Goal: Task Accomplishment & Management: Manage account settings

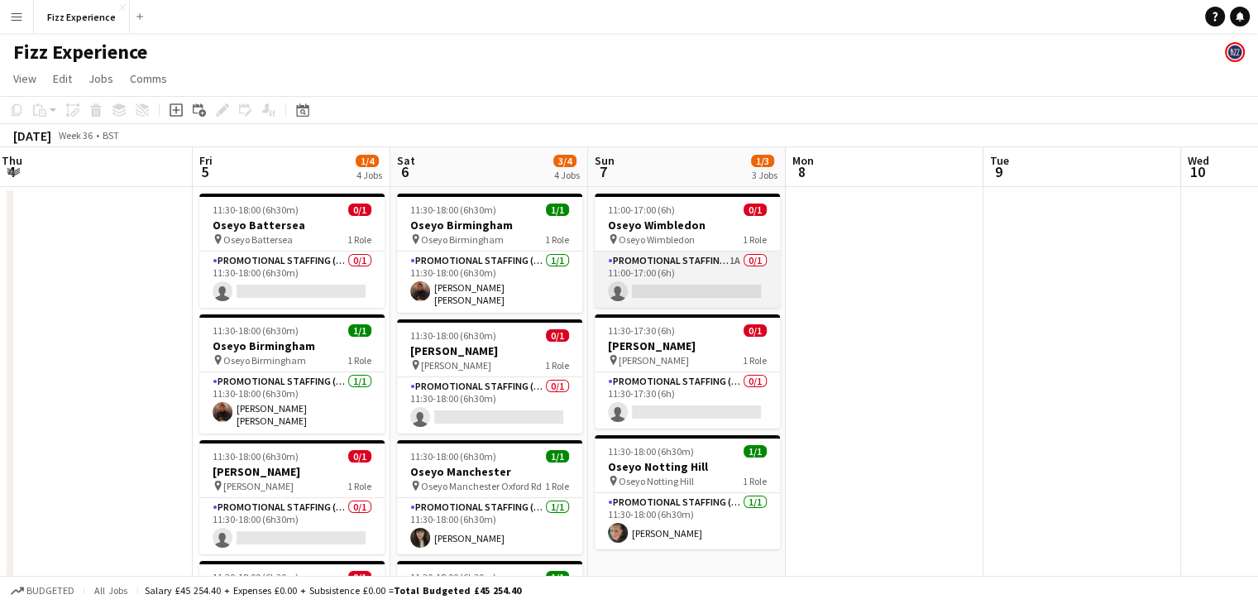
click at [705, 270] on app-card-role "Promotional Staffing (Brand Ambassadors) 1A 0/1 11:00-17:00 (6h) single-neutral…" at bounding box center [687, 279] width 185 height 56
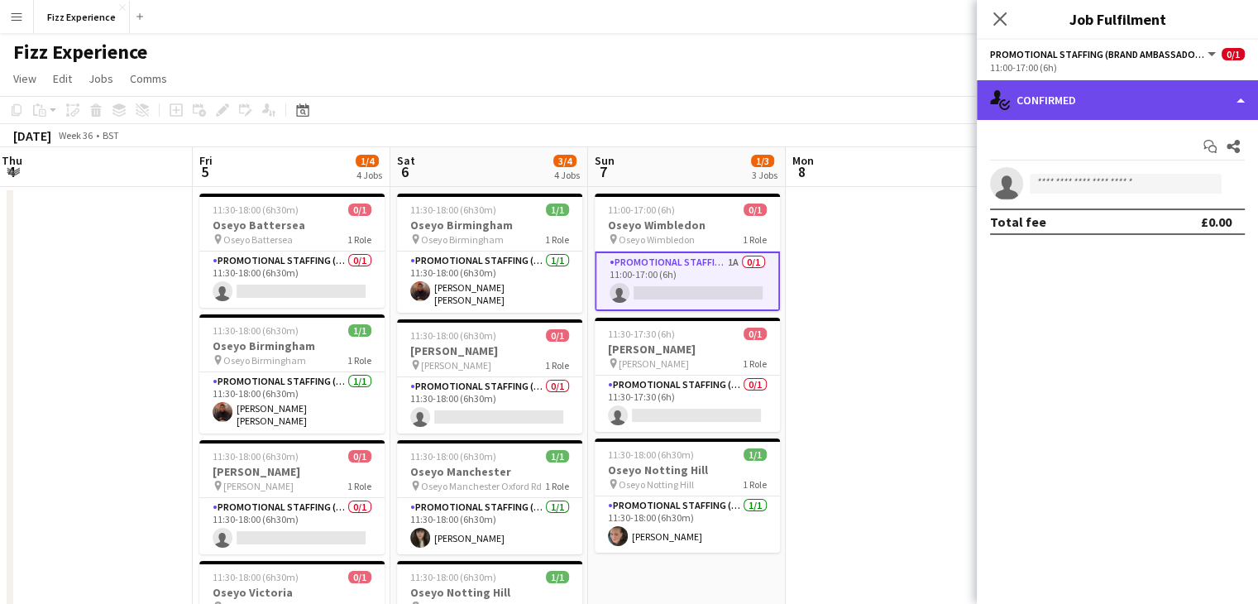
click at [1112, 104] on div "single-neutral-actions-check-2 Confirmed" at bounding box center [1117, 100] width 281 height 40
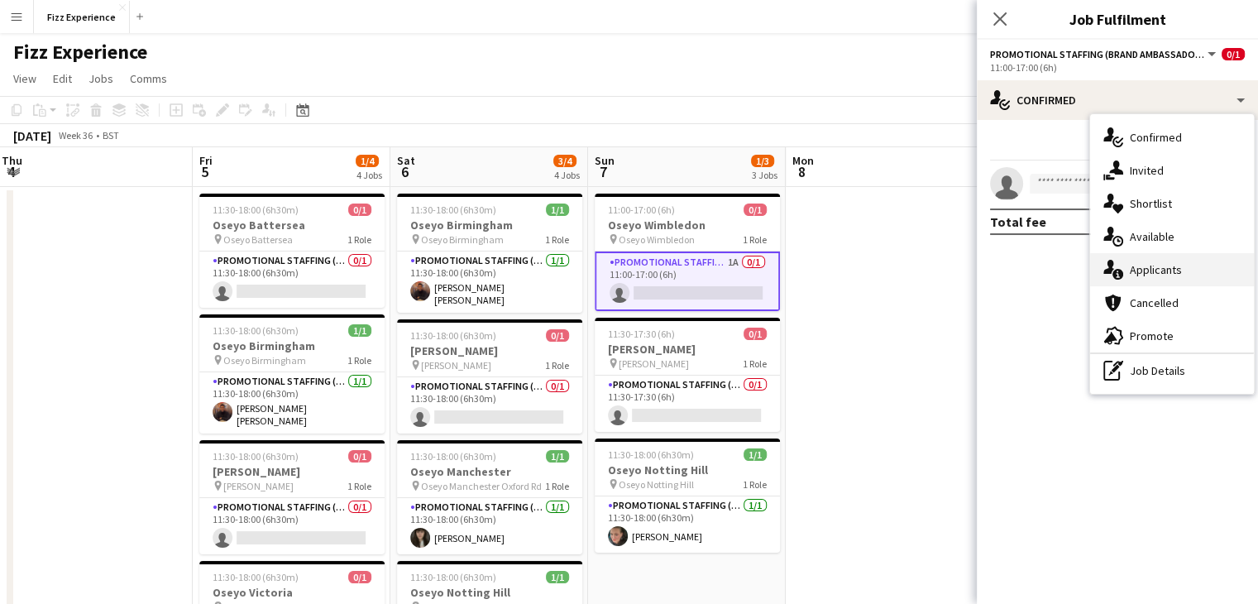
click at [1161, 270] on div "single-neutral-actions-information Applicants" at bounding box center [1172, 269] width 164 height 33
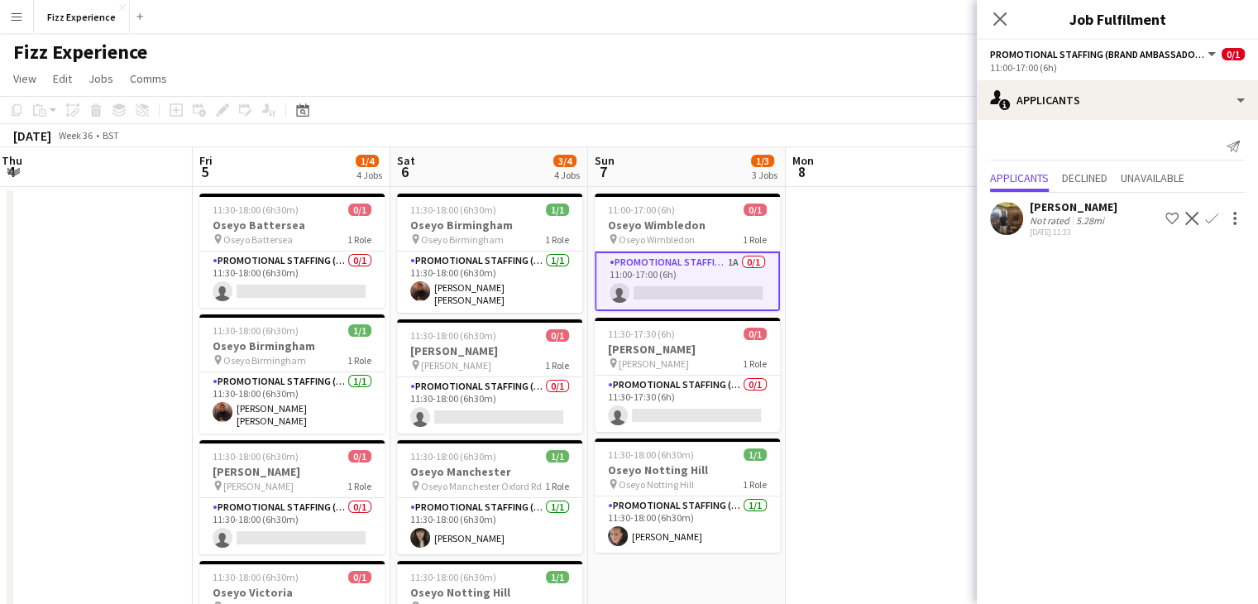
click at [1212, 213] on app-icon "Confirm" at bounding box center [1211, 218] width 13 height 13
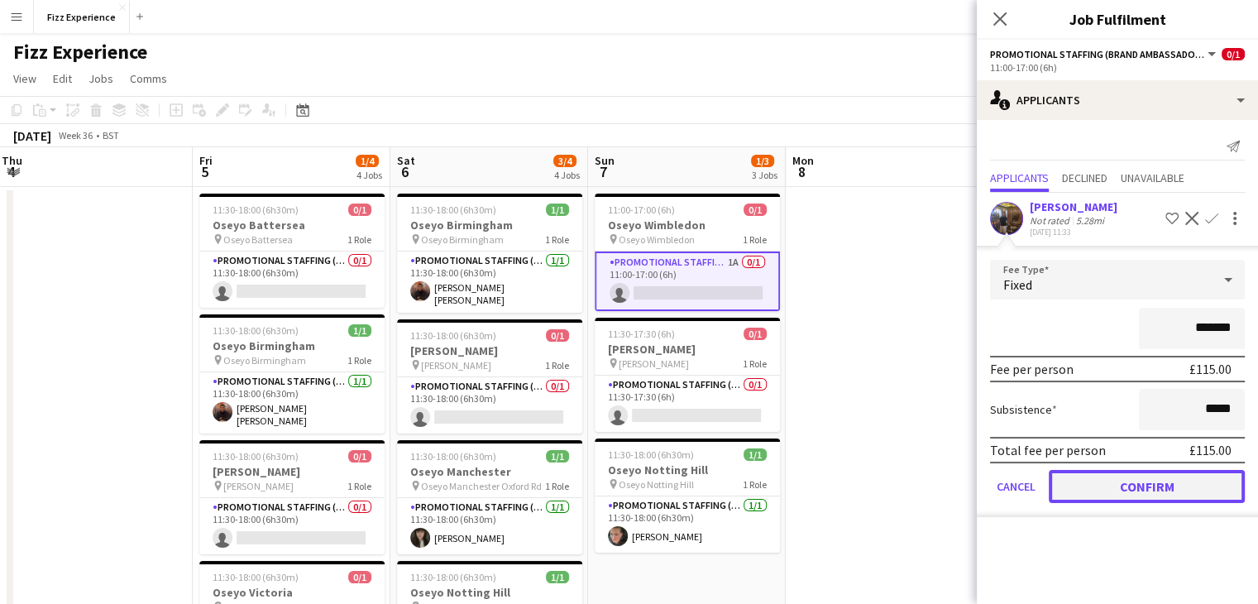
click at [1114, 478] on button "Confirm" at bounding box center [1147, 486] width 196 height 33
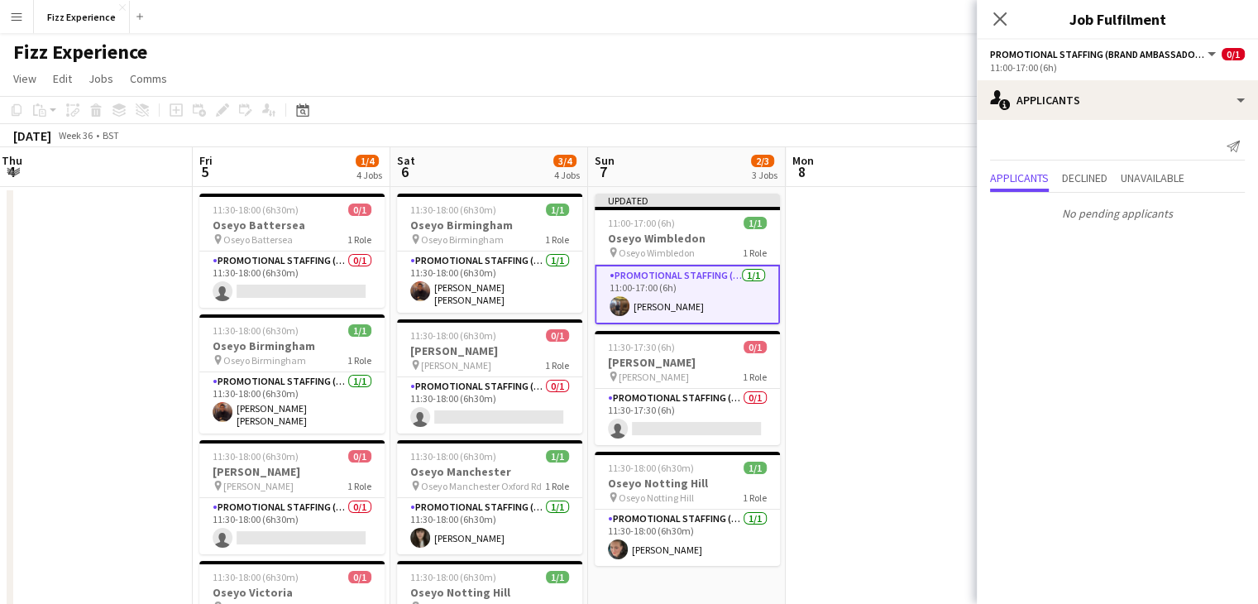
click at [923, 309] on app-date-cell at bounding box center [885, 447] width 198 height 521
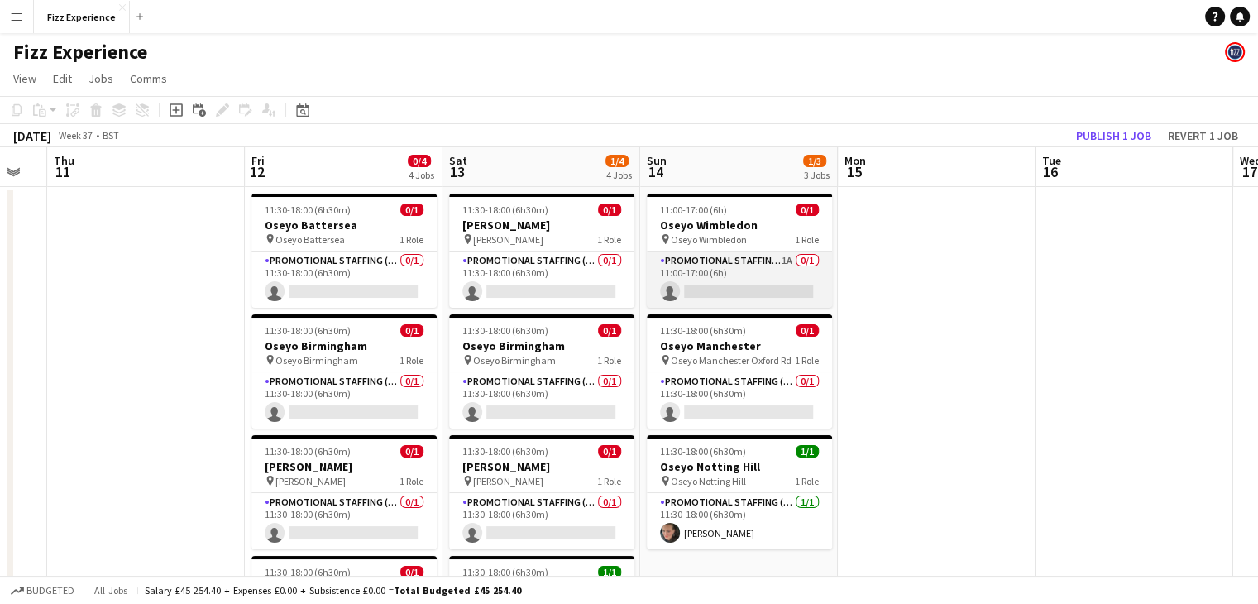
click at [765, 271] on app-card-role "Promotional Staffing (Brand Ambassadors) 1A 0/1 11:00-17:00 (6h) single-neutral…" at bounding box center [739, 279] width 185 height 56
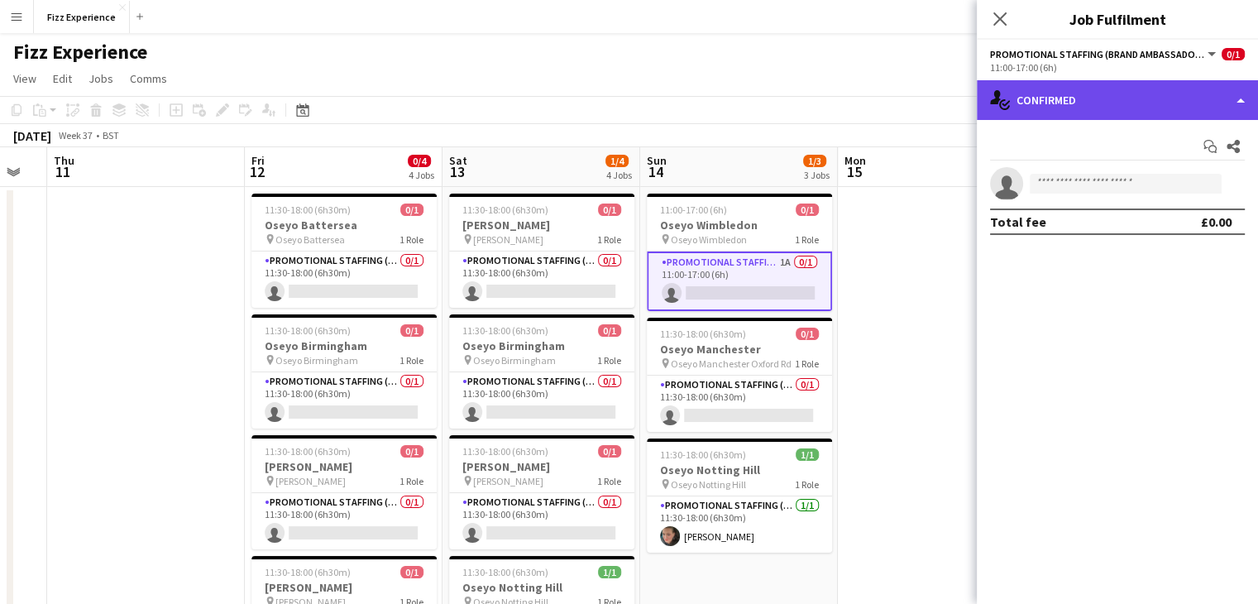
click at [1107, 102] on div "single-neutral-actions-check-2 Confirmed" at bounding box center [1117, 100] width 281 height 40
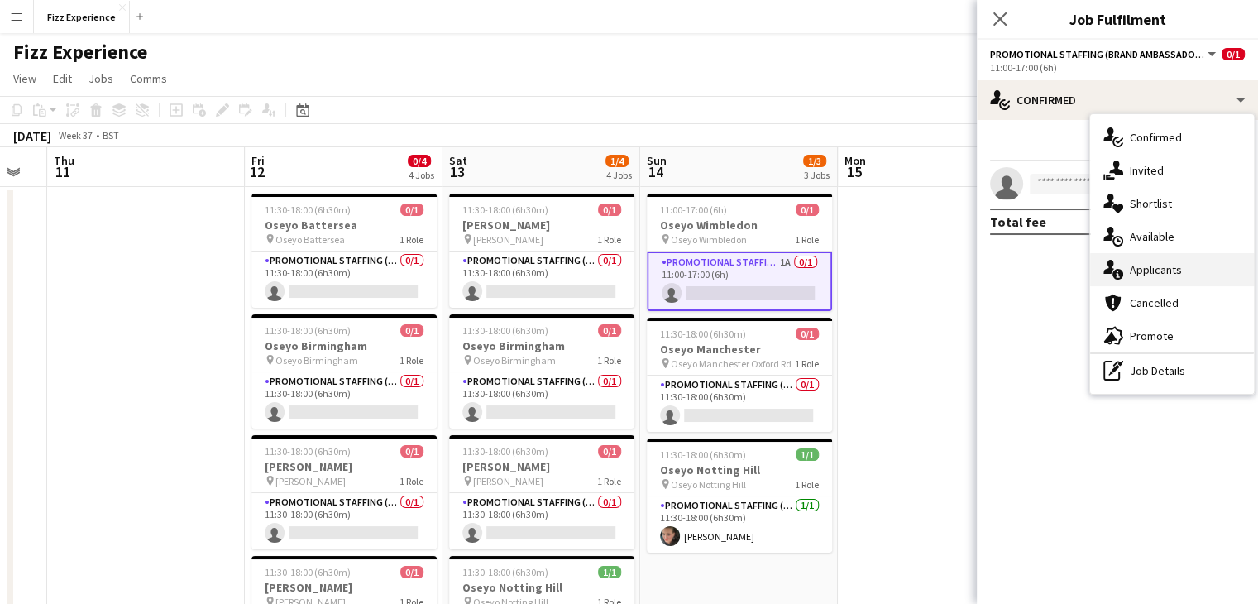
click at [1151, 272] on div "single-neutral-actions-information Applicants" at bounding box center [1172, 269] width 164 height 33
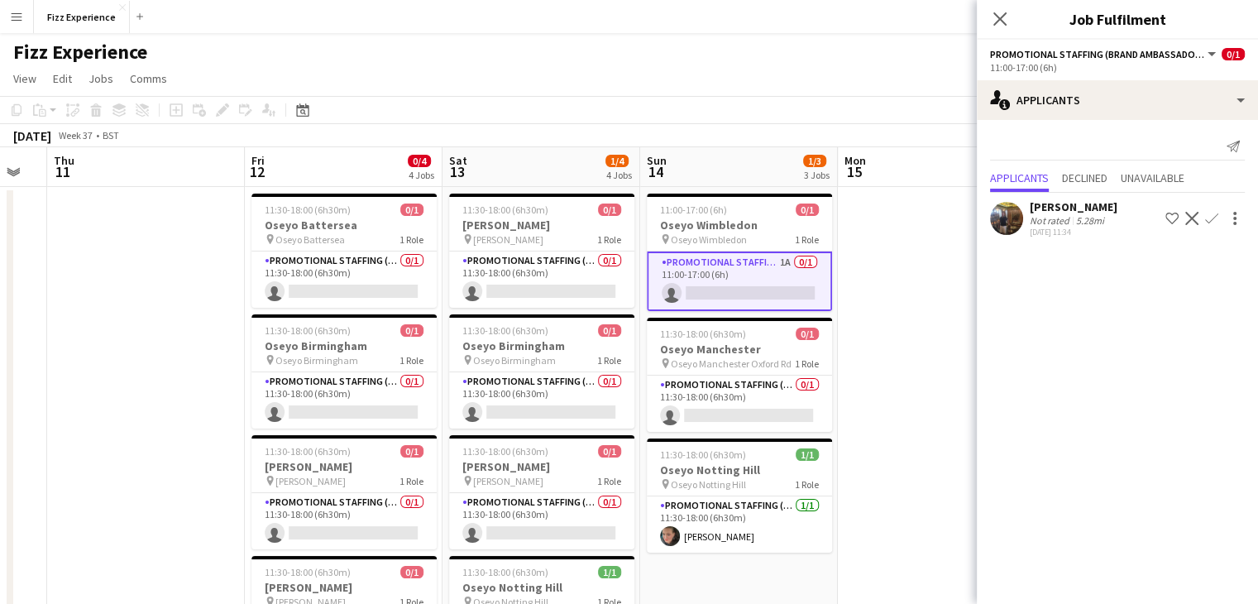
click at [1213, 219] on app-icon "Confirm" at bounding box center [1211, 218] width 13 height 13
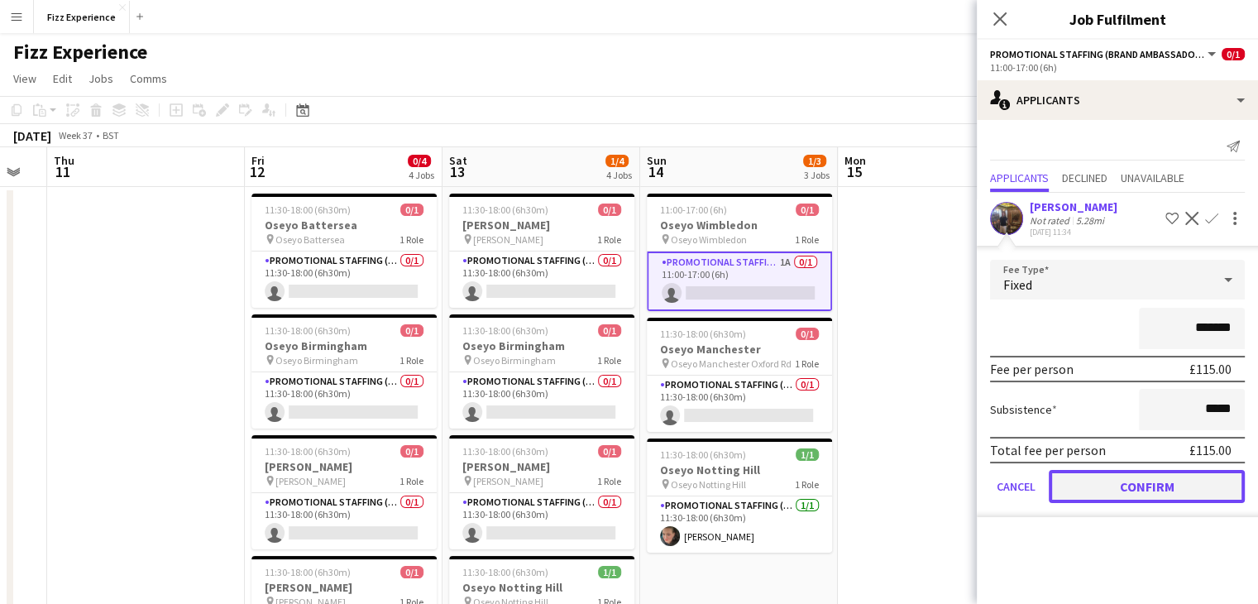
click at [1122, 497] on button "Confirm" at bounding box center [1147, 486] width 196 height 33
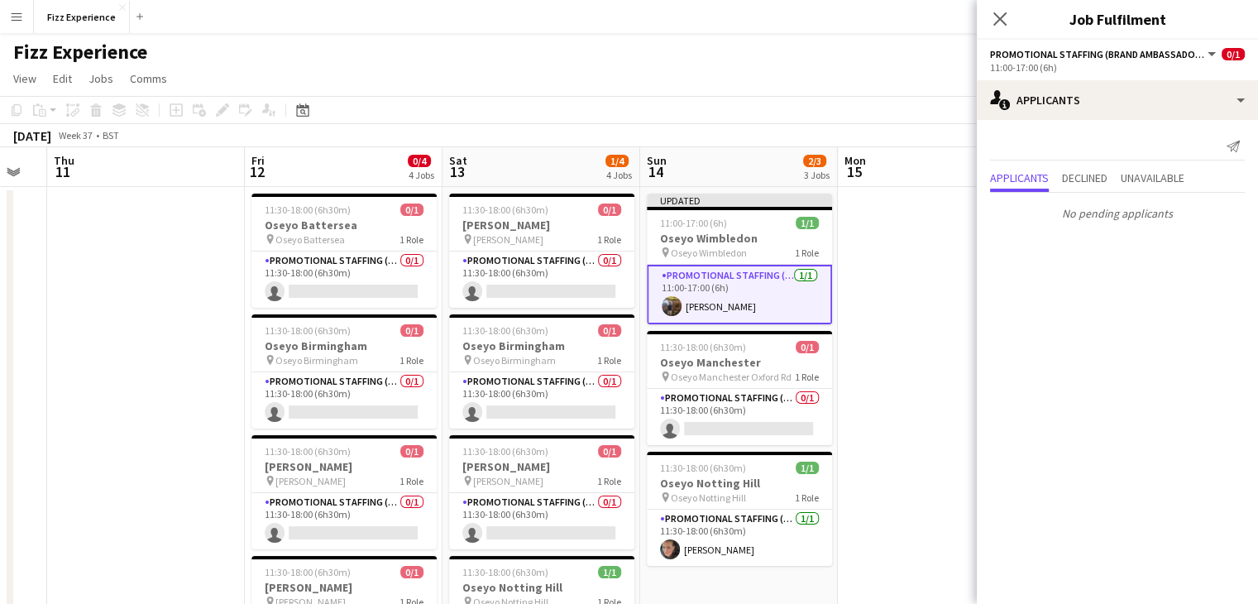
click at [908, 326] on app-date-cell at bounding box center [937, 447] width 198 height 521
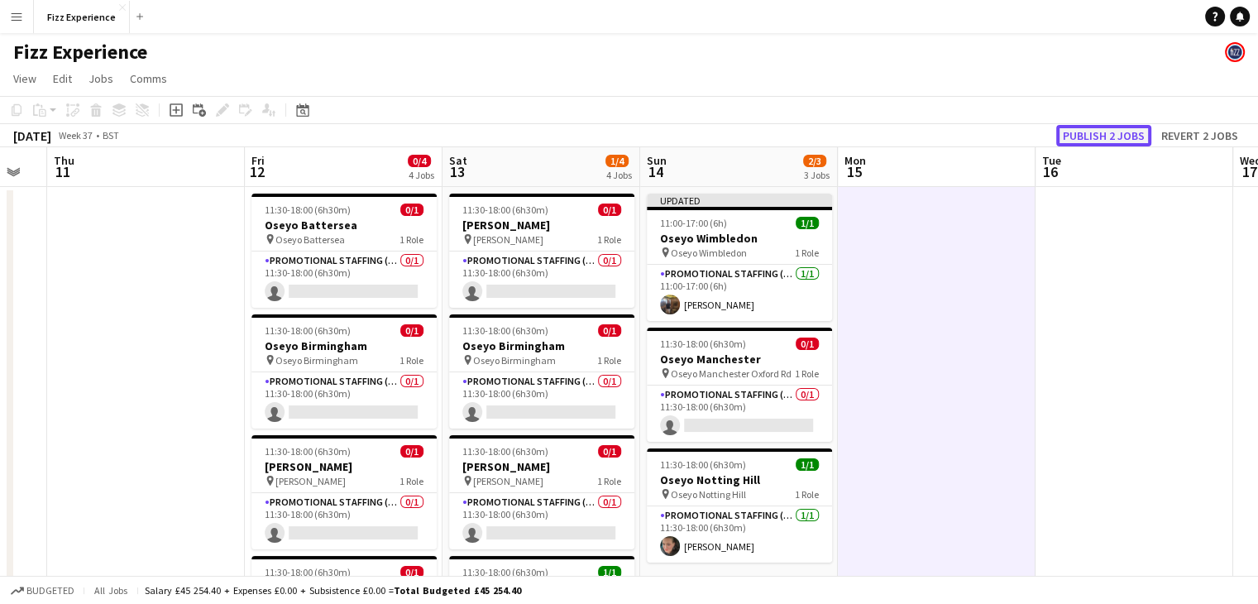
click at [1096, 141] on button "Publish 2 jobs" at bounding box center [1103, 136] width 95 height 22
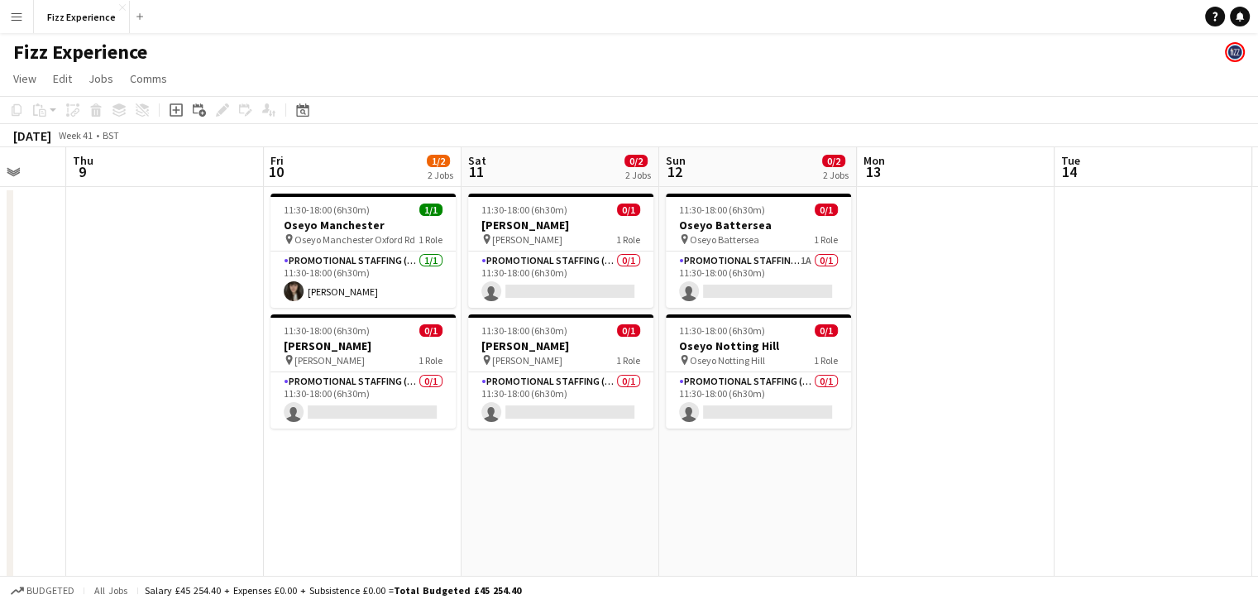
scroll to position [0, 529]
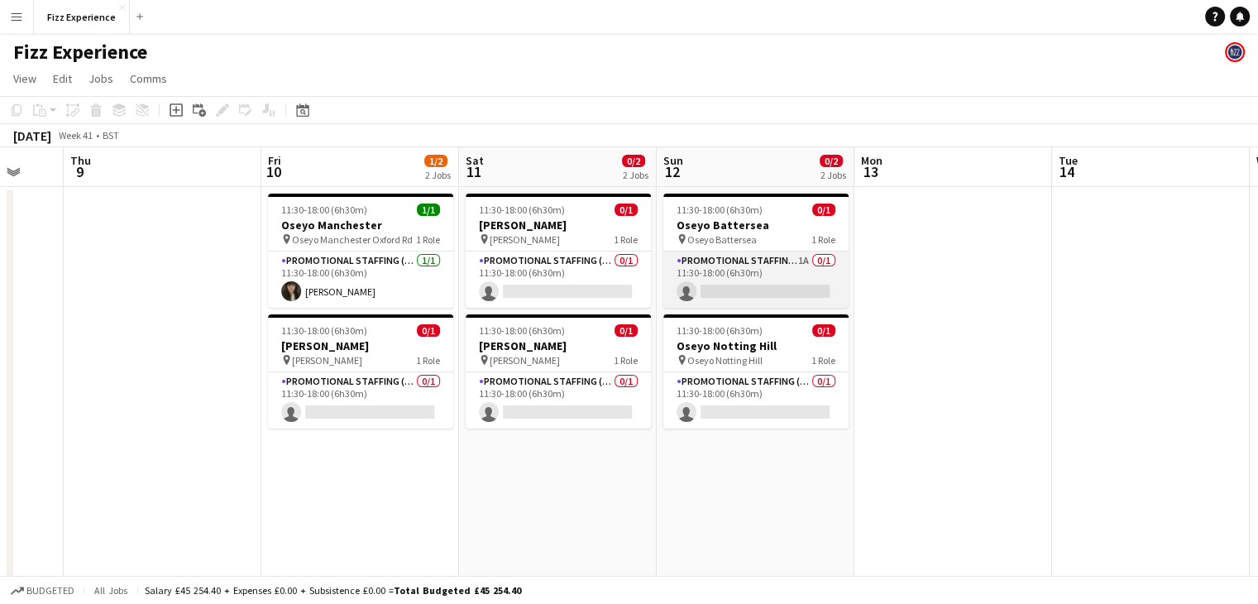
click at [801, 266] on app-card-role "Promotional Staffing (Brand Ambassadors) 1A 0/1 11:30-18:00 (6h30m) single-neut…" at bounding box center [755, 279] width 185 height 56
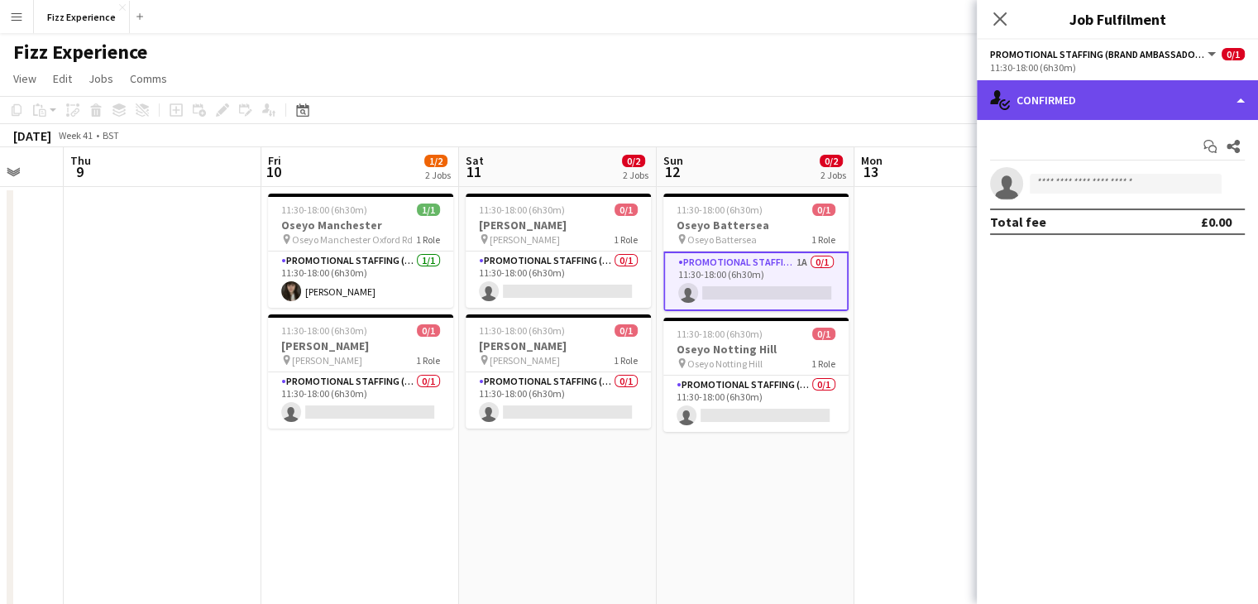
click at [1146, 100] on div "single-neutral-actions-check-2 Confirmed" at bounding box center [1117, 100] width 281 height 40
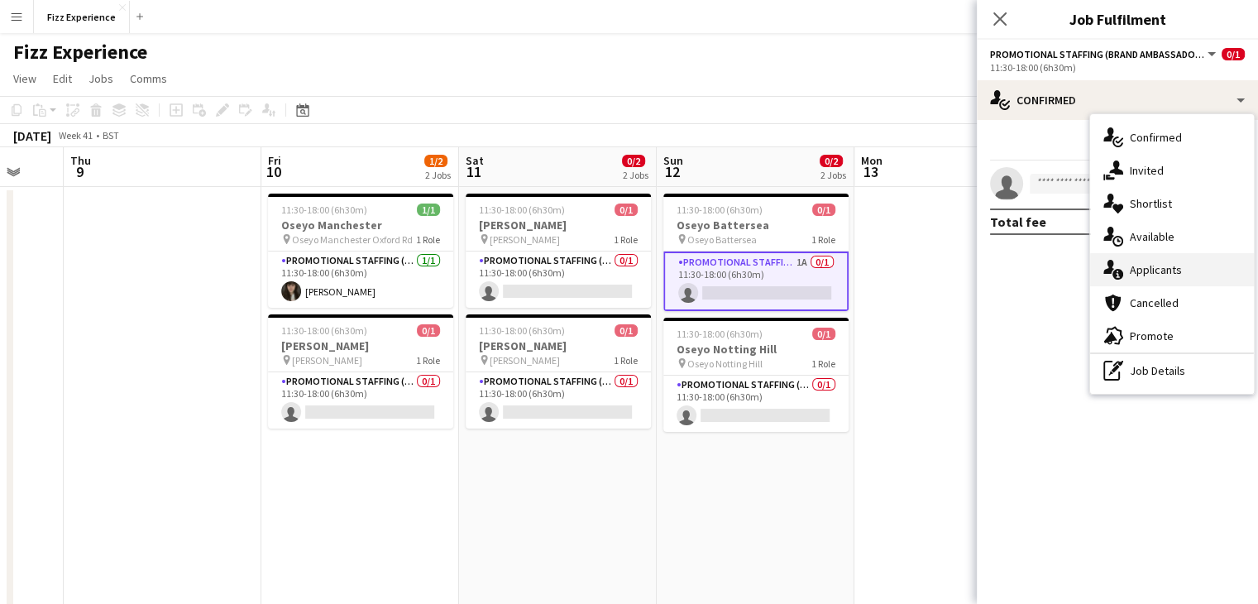
click at [1179, 270] on div "single-neutral-actions-information Applicants" at bounding box center [1172, 269] width 164 height 33
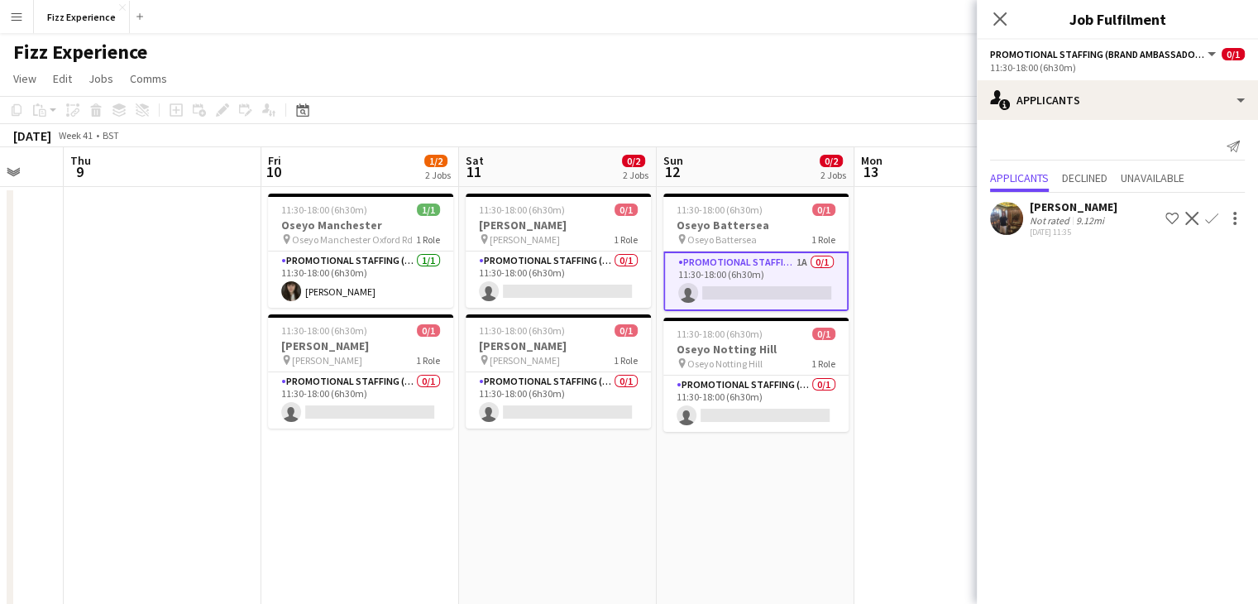
click at [1212, 220] on app-icon "Confirm" at bounding box center [1211, 218] width 13 height 13
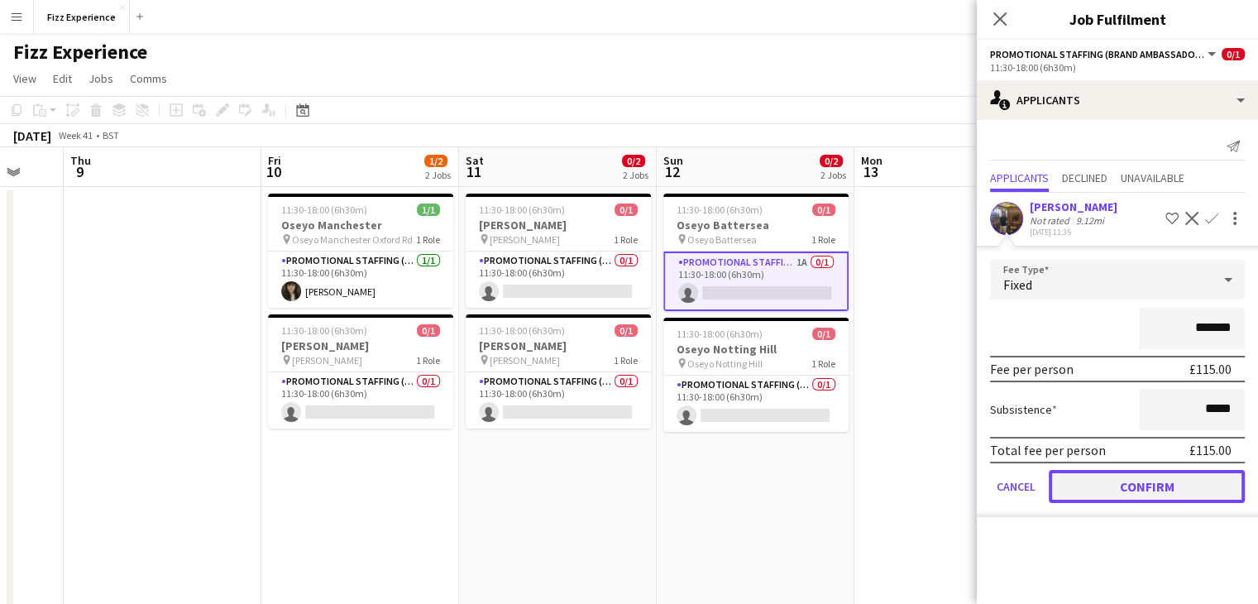
click at [1141, 478] on button "Confirm" at bounding box center [1147, 486] width 196 height 33
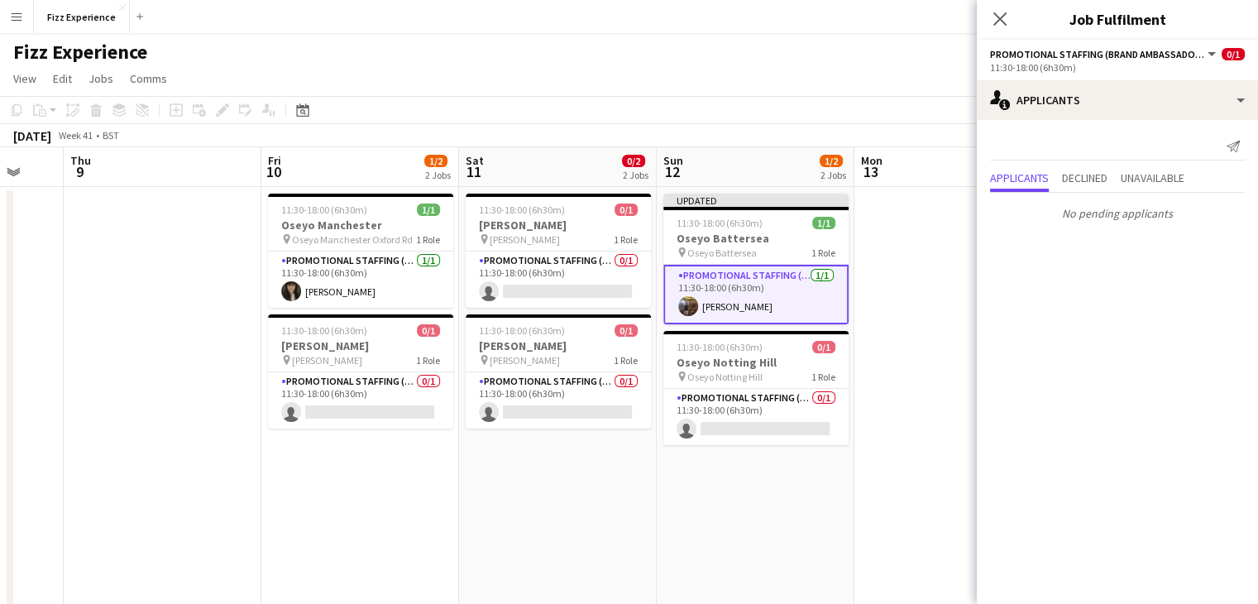
click at [934, 369] on app-date-cell at bounding box center [953, 447] width 198 height 521
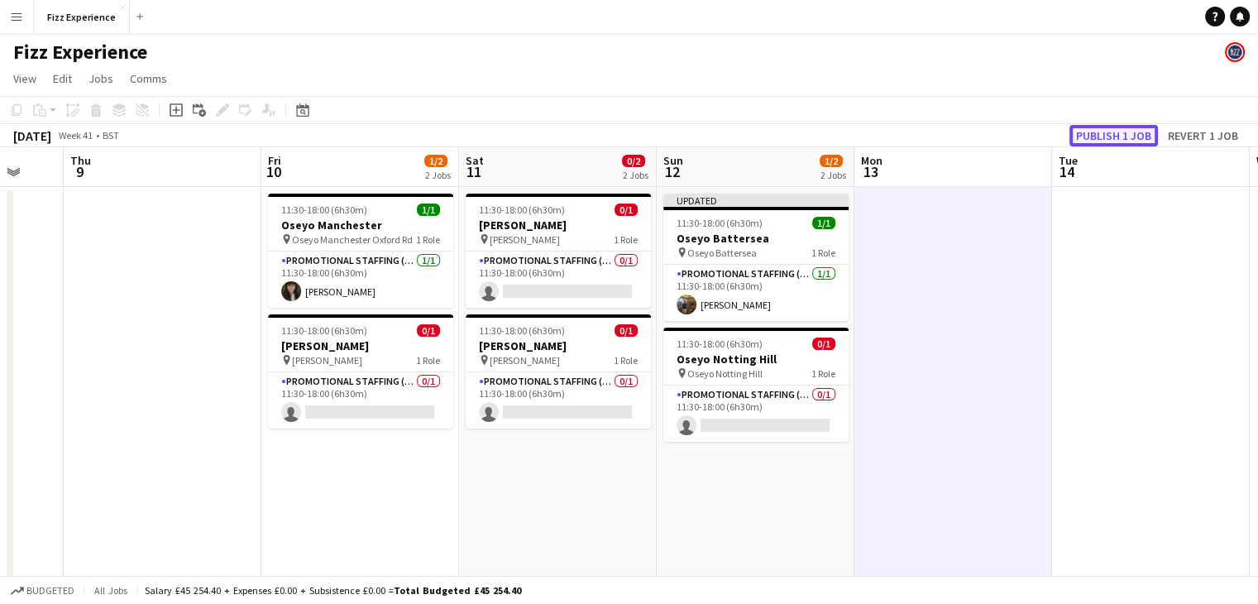
click at [1112, 132] on button "Publish 1 job" at bounding box center [1113, 136] width 89 height 22
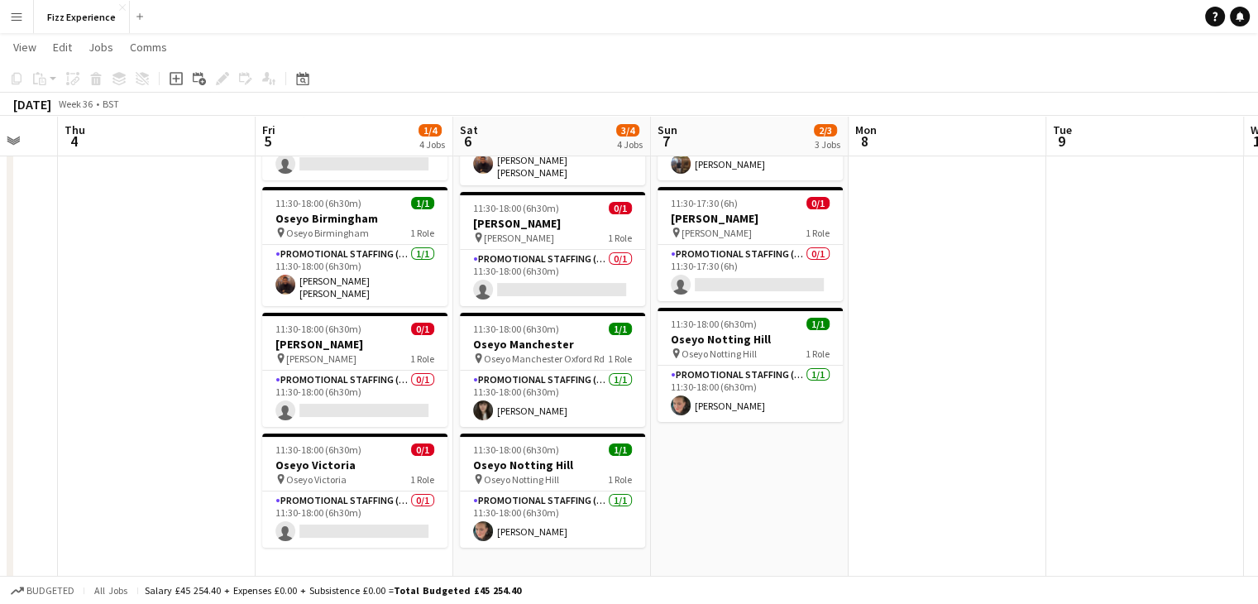
scroll to position [0, 0]
